Goal: Transaction & Acquisition: Purchase product/service

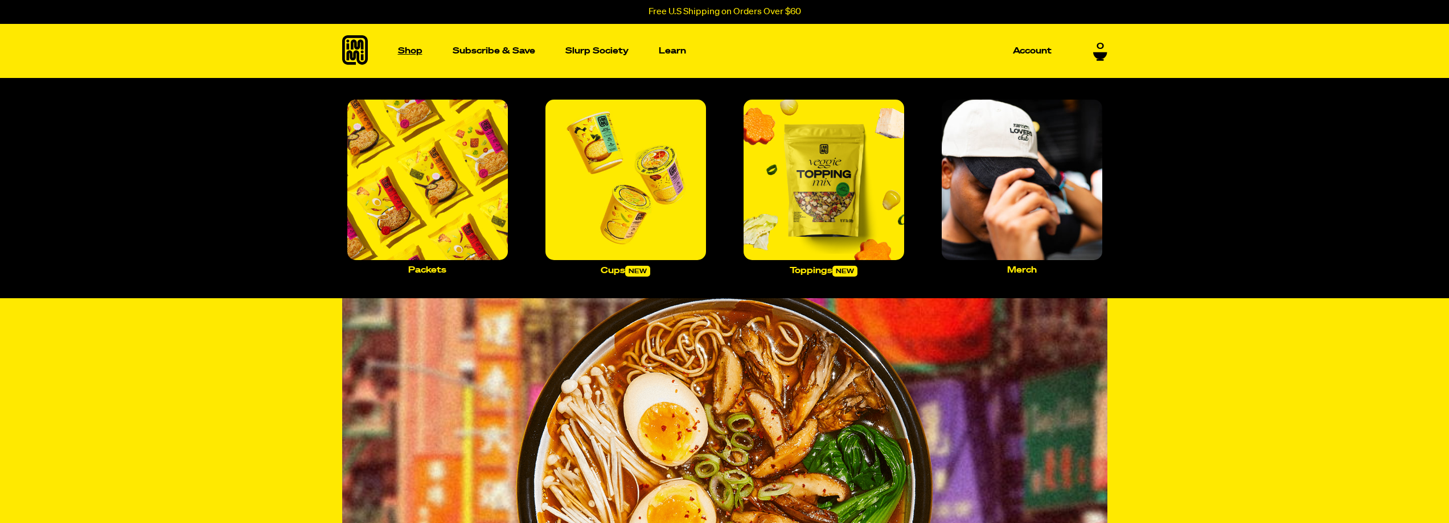
click at [404, 55] on p "Shop" at bounding box center [410, 51] width 24 height 9
click at [621, 272] on p "Cups new" at bounding box center [626, 271] width 50 height 11
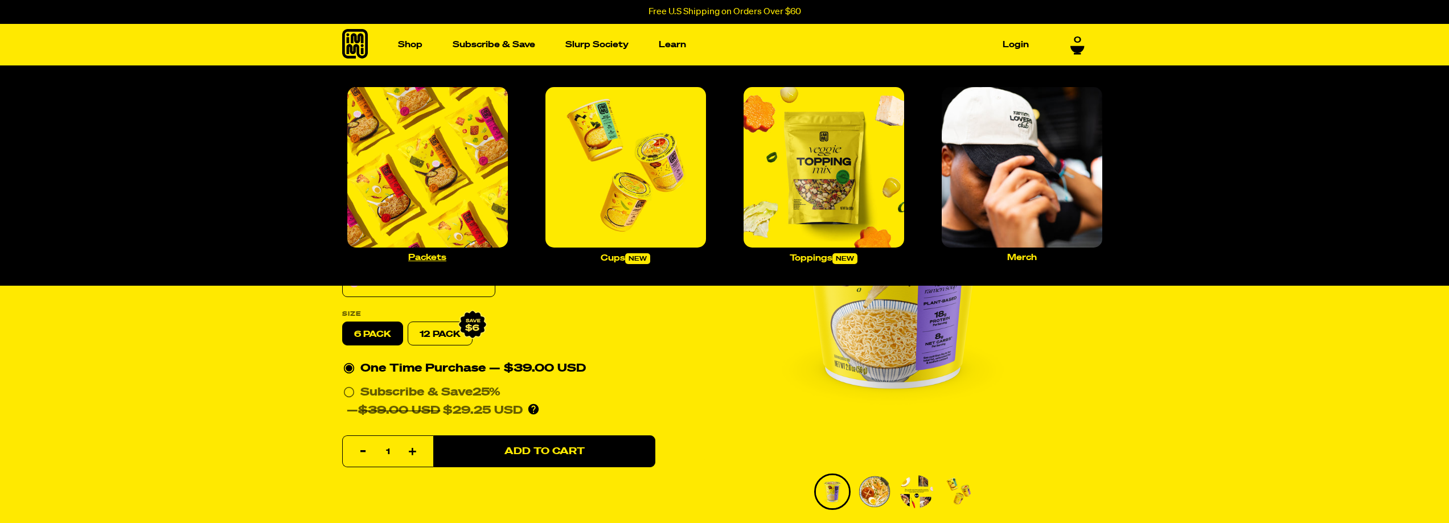
click at [439, 250] on link "Packets" at bounding box center [428, 175] width 170 height 184
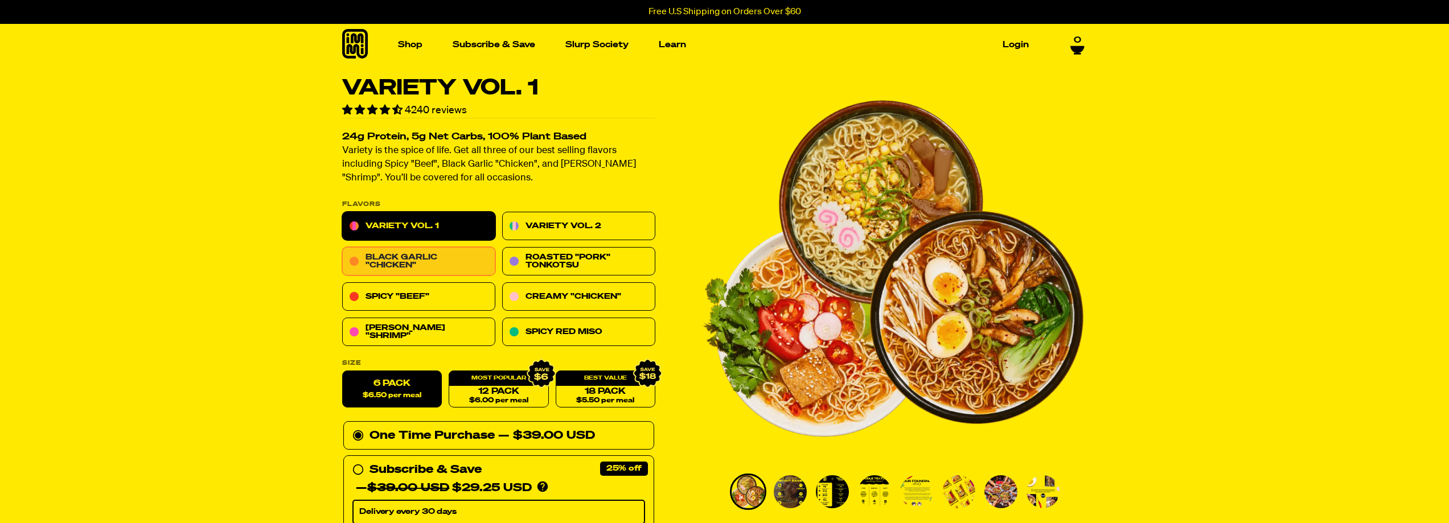
click at [428, 272] on link "Black Garlic "Chicken"" at bounding box center [418, 262] width 153 height 28
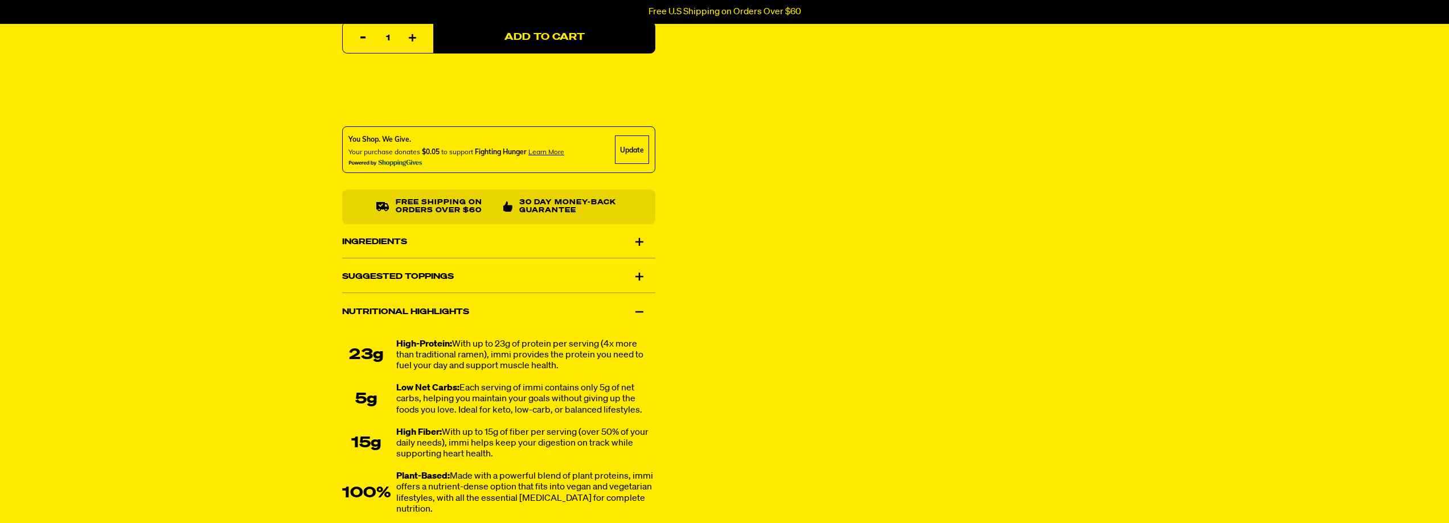
scroll to position [626, 0]
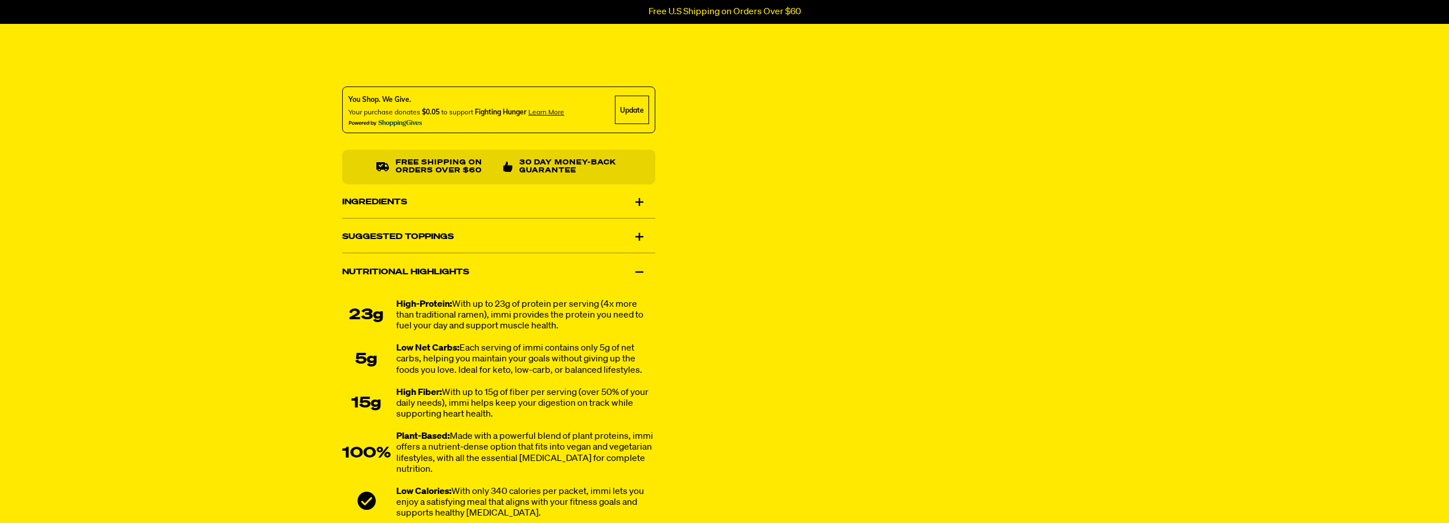
click at [637, 201] on div "Ingredients" at bounding box center [498, 202] width 313 height 32
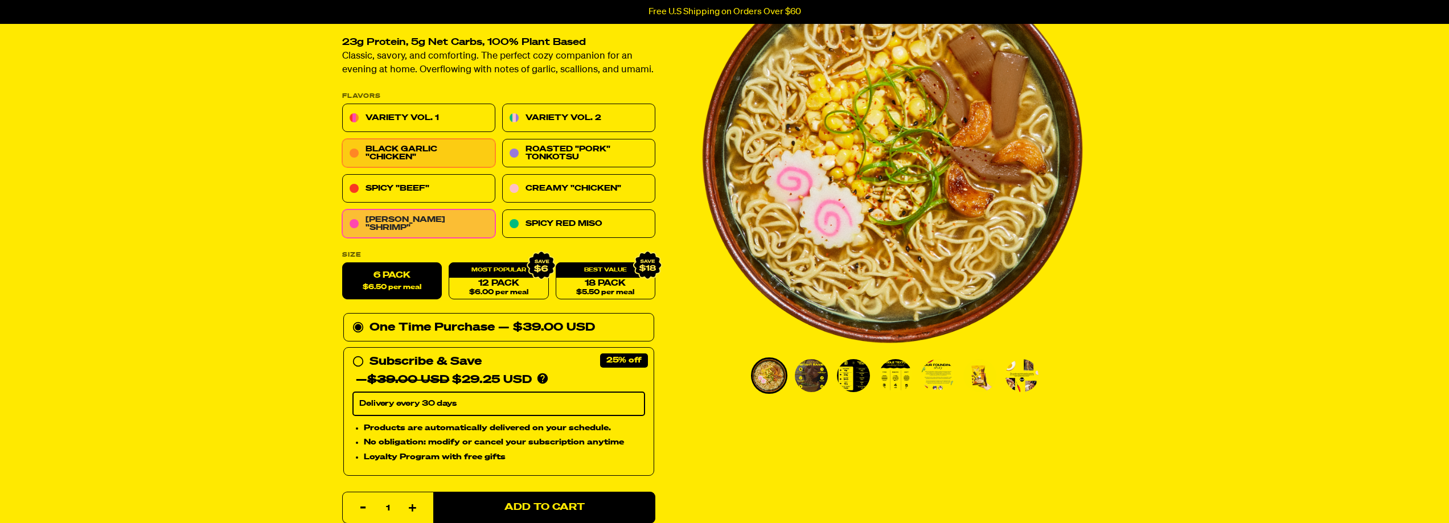
scroll to position [114, 0]
